Goal: Task Accomplishment & Management: Manage account settings

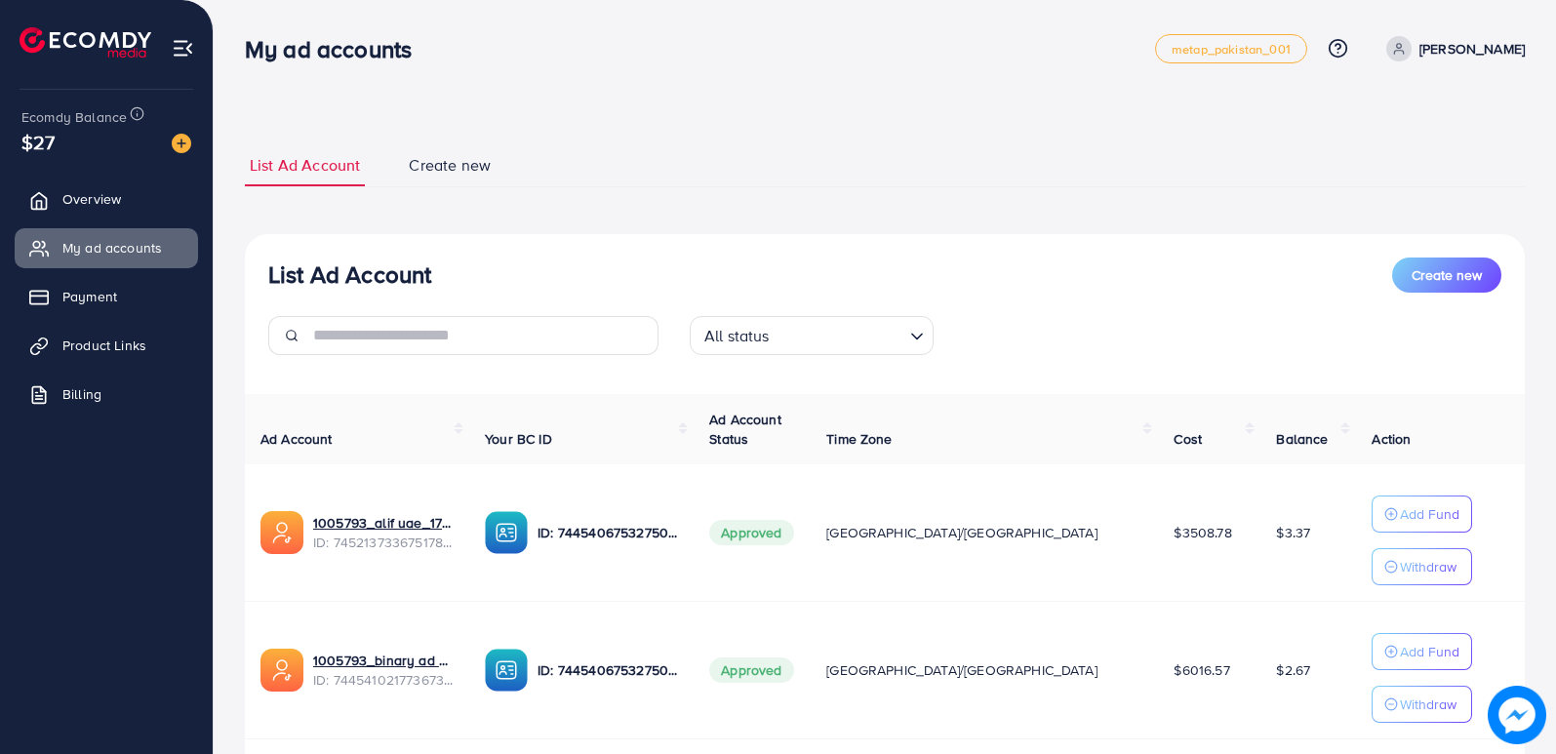
click at [891, 102] on div "List Ad Account Create new List Ad Account Create new All status Loading... Ad …" at bounding box center [885, 440] width 1342 height 880
click at [98, 190] on span "Overview" at bounding box center [96, 199] width 59 height 20
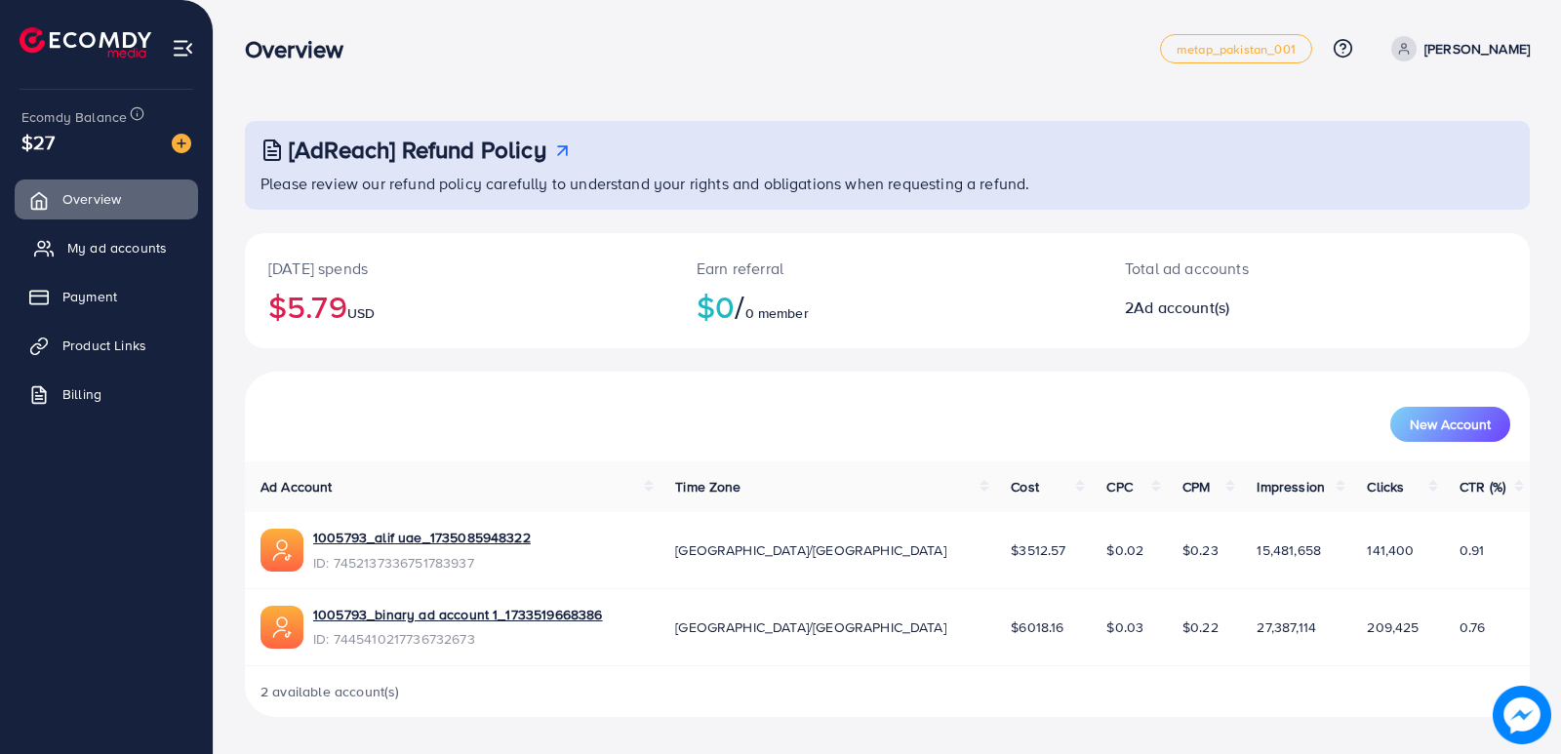
click at [101, 233] on link "My ad accounts" at bounding box center [106, 247] width 183 height 39
